Goal: Task Accomplishment & Management: Manage account settings

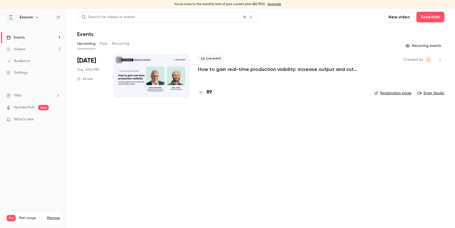
click at [177, 73] on div at bounding box center [152, 75] width 76 height 43
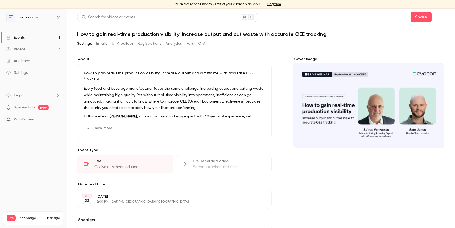
click at [152, 42] on button "Registrations" at bounding box center [149, 43] width 24 height 9
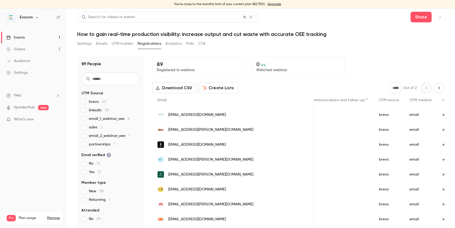
scroll to position [0, 538]
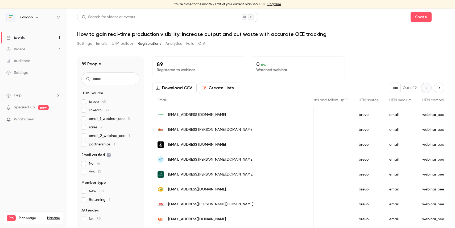
click at [116, 76] on input "text" at bounding box center [110, 78] width 58 height 13
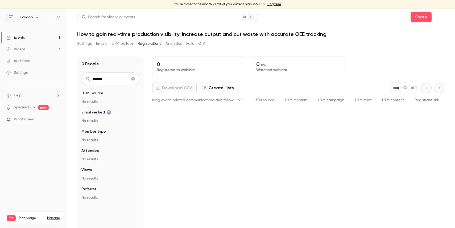
scroll to position [0, 423]
type input "*******"
click at [133, 78] on icon "Clear search" at bounding box center [133, 79] width 4 height 4
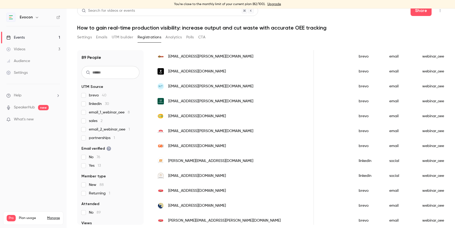
scroll to position [0, 0]
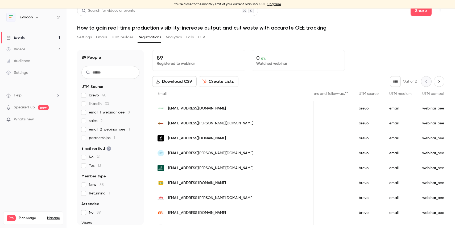
click at [441, 81] on icon "Next page" at bounding box center [439, 81] width 6 height 4
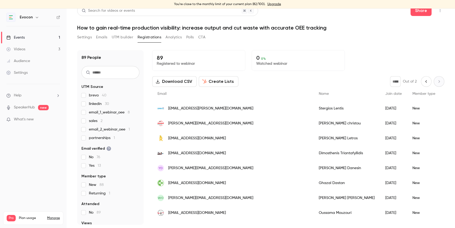
click at [425, 80] on icon "Previous page" at bounding box center [426, 81] width 6 height 4
type input "*"
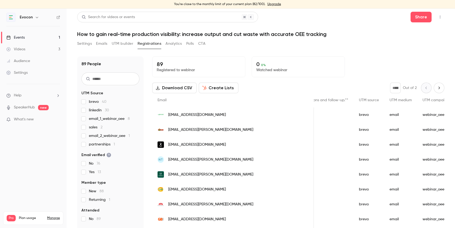
scroll to position [0, 538]
click at [176, 89] on button "Download CSV" at bounding box center [174, 87] width 44 height 11
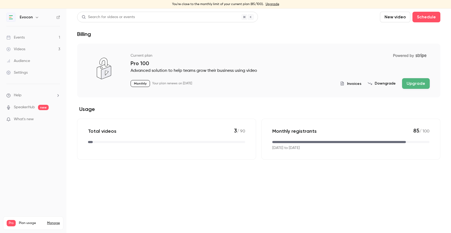
click at [38, 36] on link "Events 1" at bounding box center [33, 38] width 66 height 12
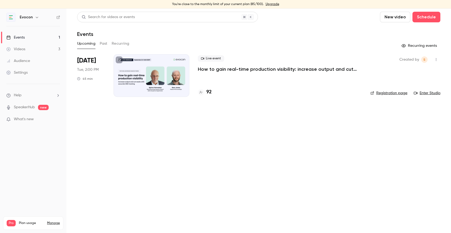
click at [265, 72] on p "How to gain real-time production visibility: increase output and cut waste with…" at bounding box center [278, 69] width 160 height 6
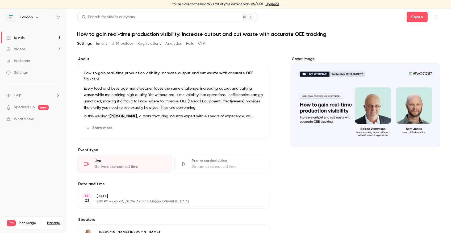
click at [104, 125] on button "Show more" at bounding box center [100, 128] width 32 height 9
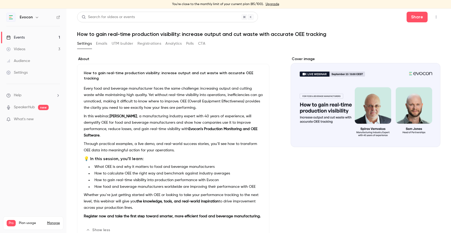
click at [144, 43] on button "Registrations" at bounding box center [149, 43] width 24 height 9
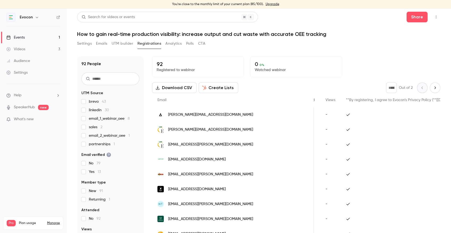
scroll to position [0, 166]
